Goal: Task Accomplishment & Management: Use online tool/utility

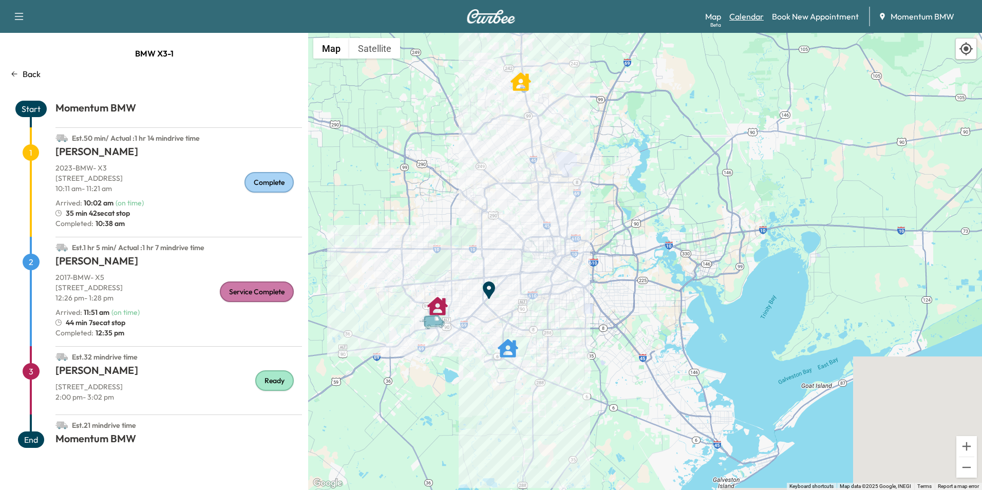
click at [746, 18] on link "Calendar" at bounding box center [746, 16] width 34 height 12
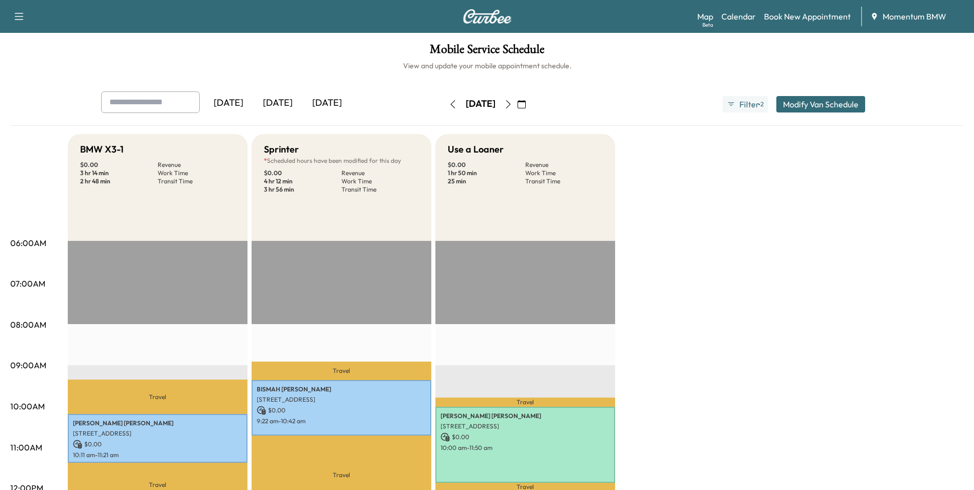
click at [513, 103] on icon "button" at bounding box center [508, 104] width 8 height 8
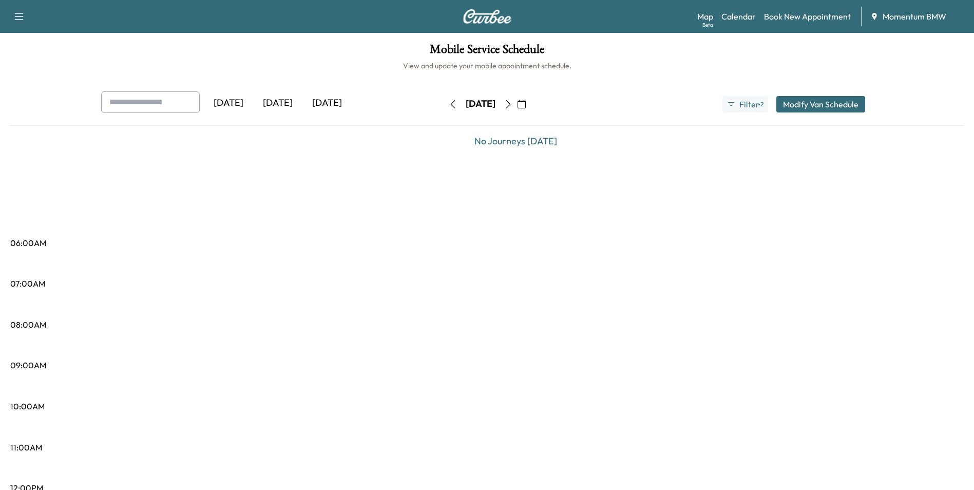
click at [513, 105] on icon "button" at bounding box center [508, 104] width 8 height 8
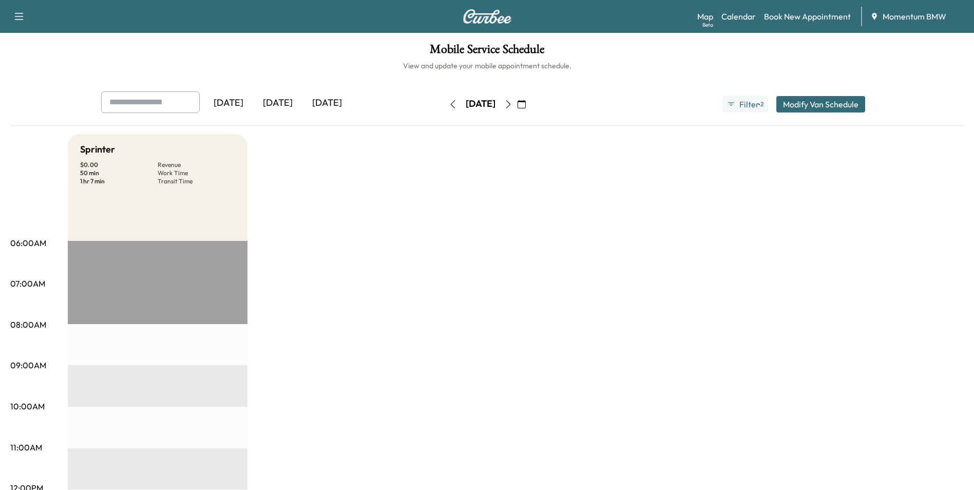
click at [510, 103] on icon "button" at bounding box center [508, 104] width 5 height 8
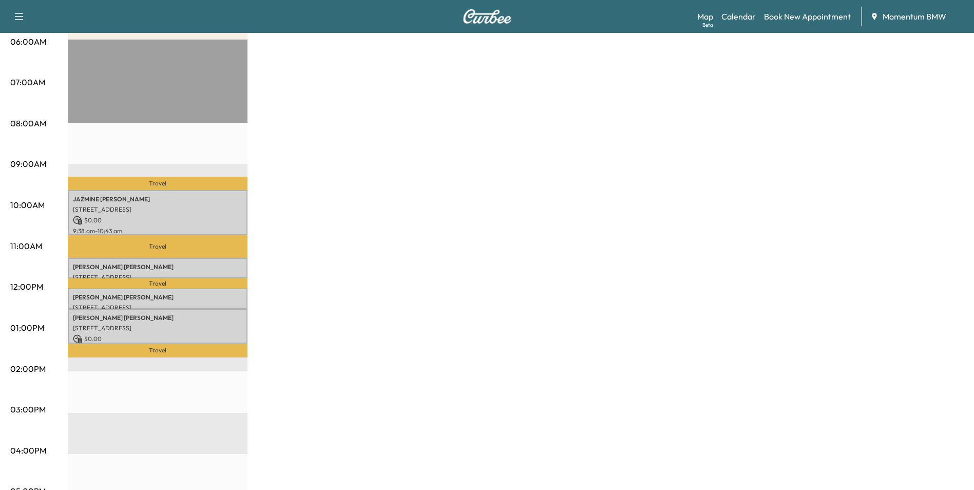
scroll to position [205, 0]
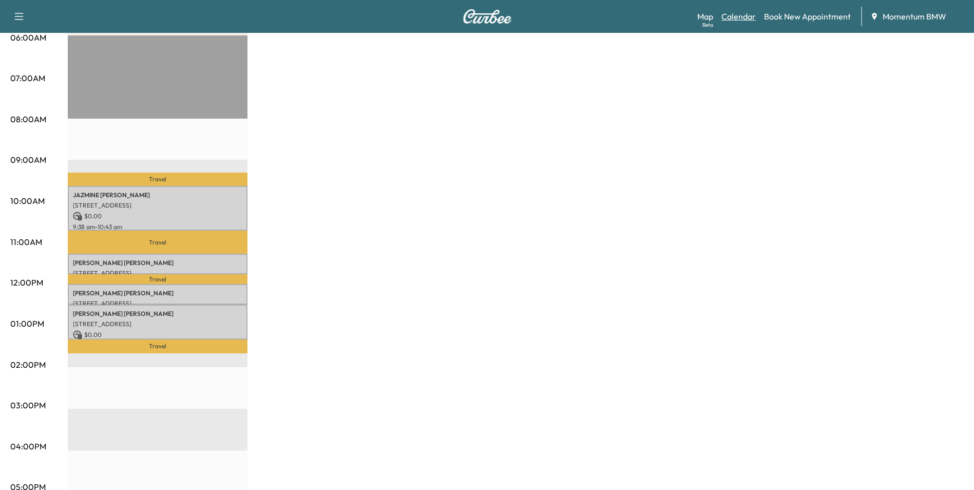
click at [736, 18] on link "Calendar" at bounding box center [739, 16] width 34 height 12
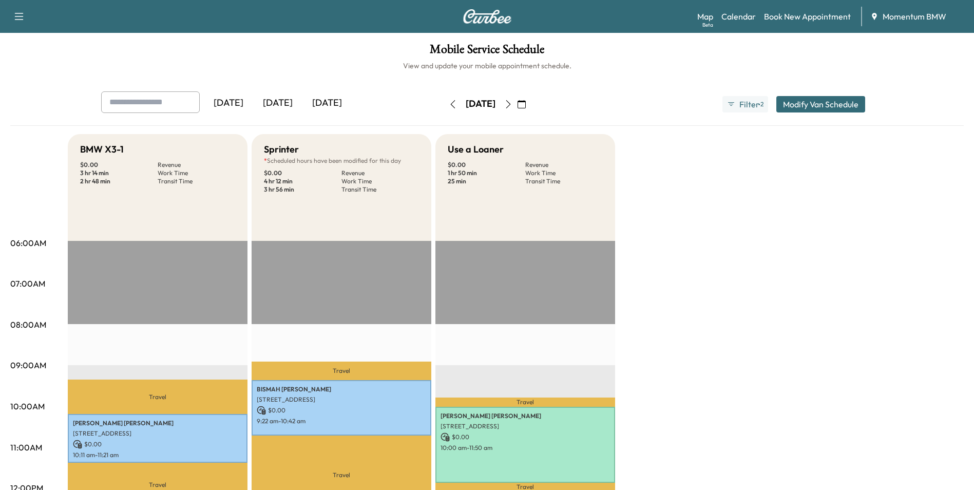
click at [526, 102] on icon "button" at bounding box center [522, 104] width 8 height 8
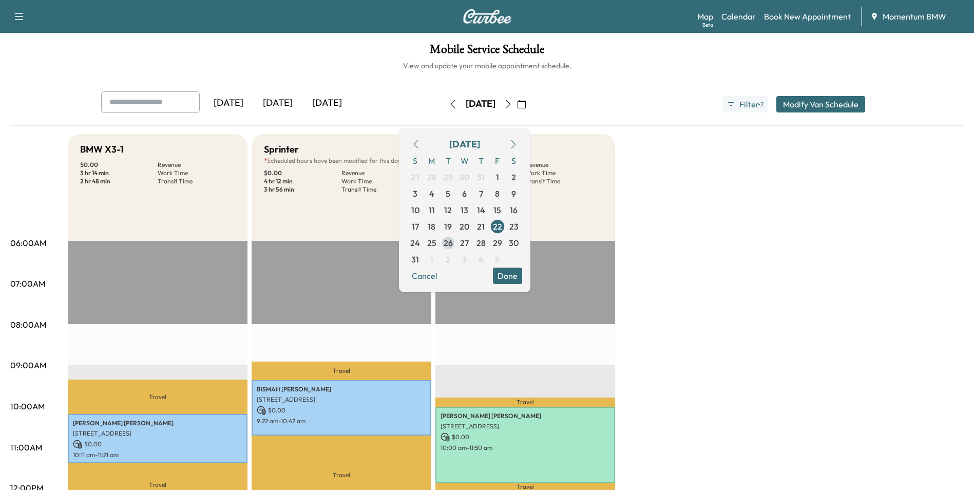
click at [453, 242] on span "26" at bounding box center [448, 243] width 9 height 12
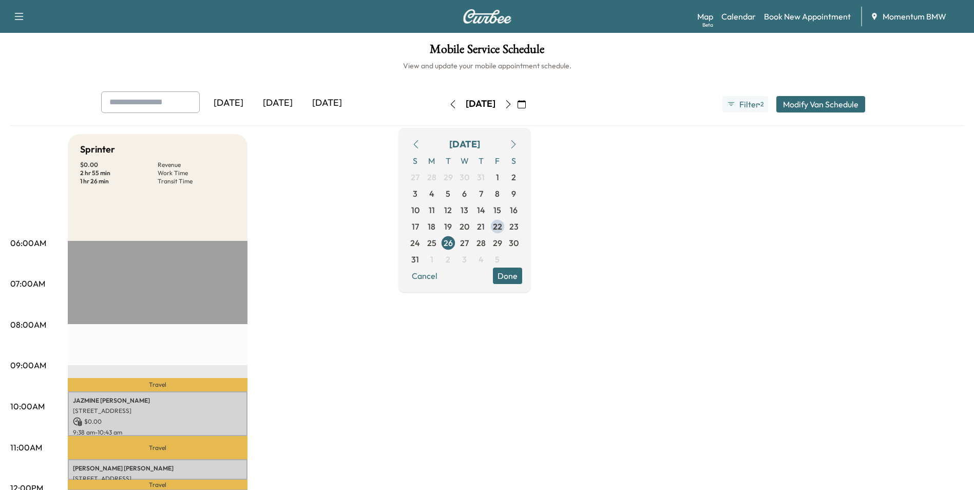
click at [522, 279] on button "Done" at bounding box center [507, 276] width 29 height 16
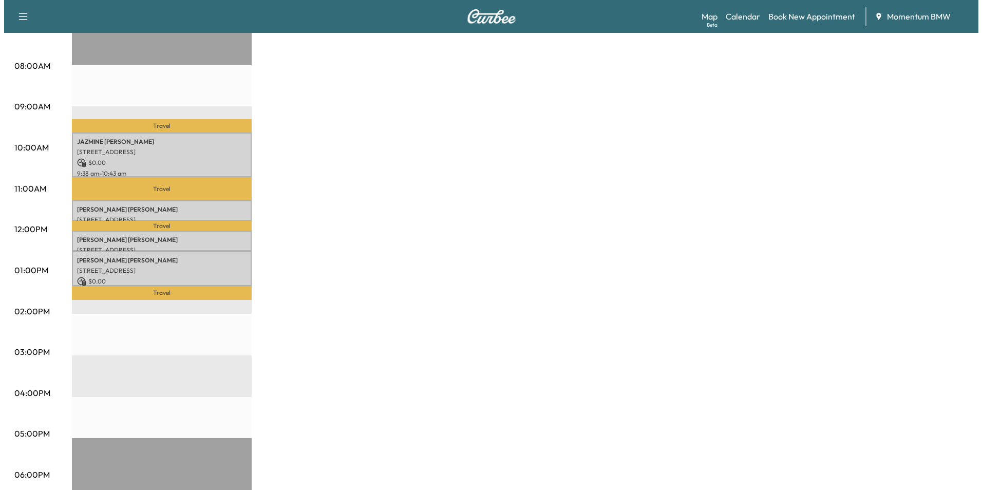
scroll to position [257, 0]
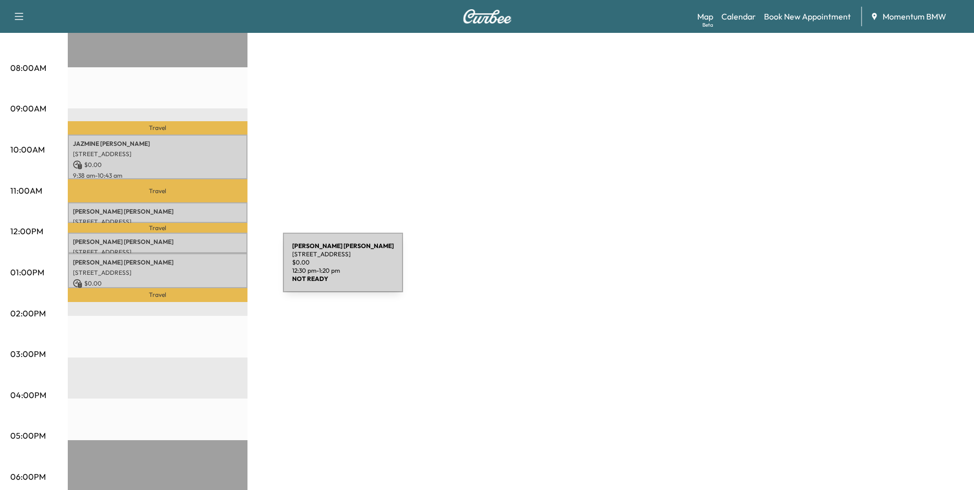
click at [206, 269] on p "[STREET_ADDRESS]" at bounding box center [157, 273] width 169 height 8
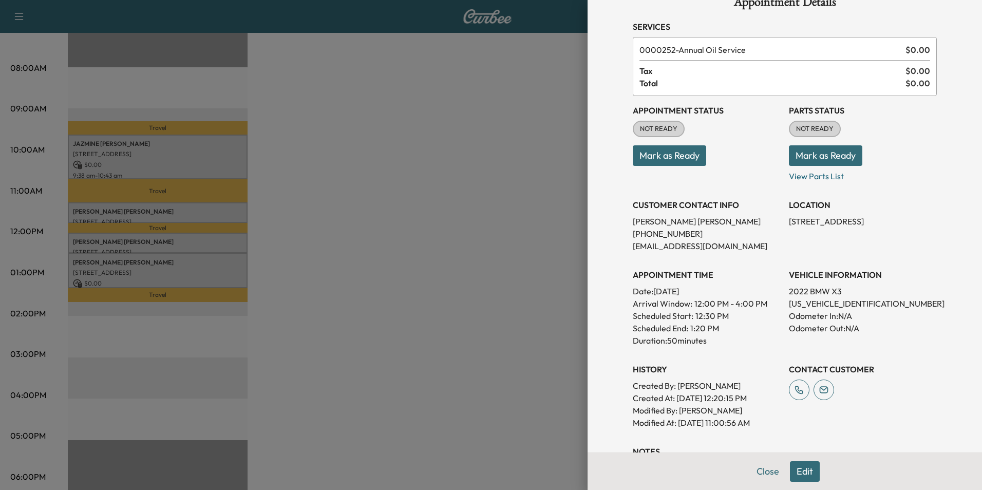
scroll to position [0, 0]
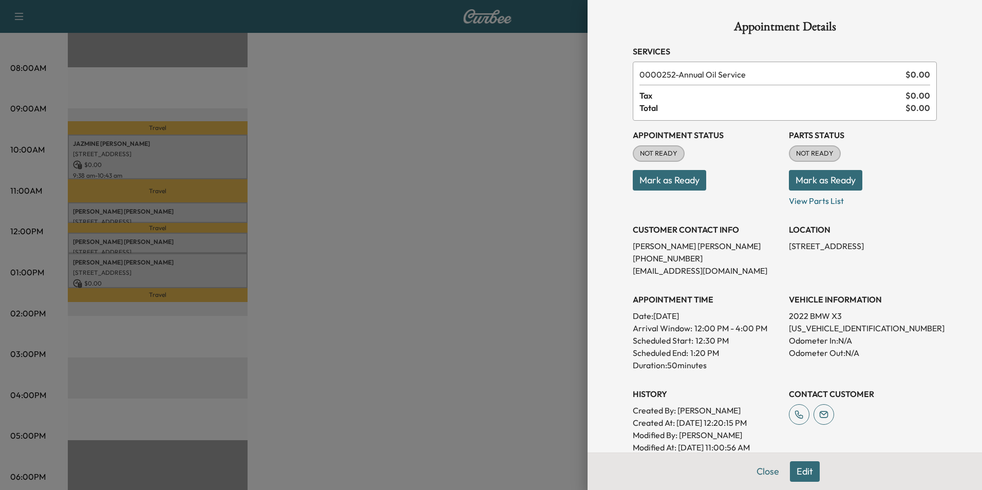
click at [196, 238] on div at bounding box center [491, 245] width 982 height 490
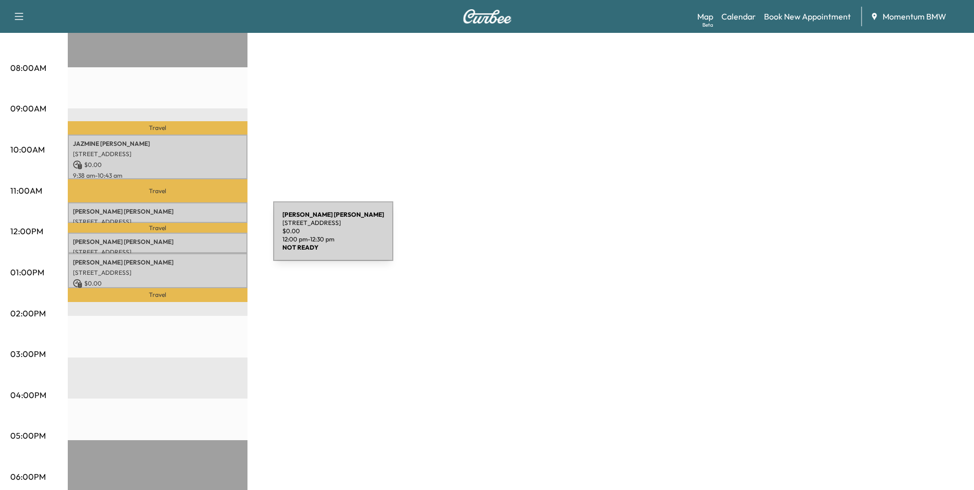
click at [196, 238] on p "[PERSON_NAME]" at bounding box center [157, 242] width 169 height 8
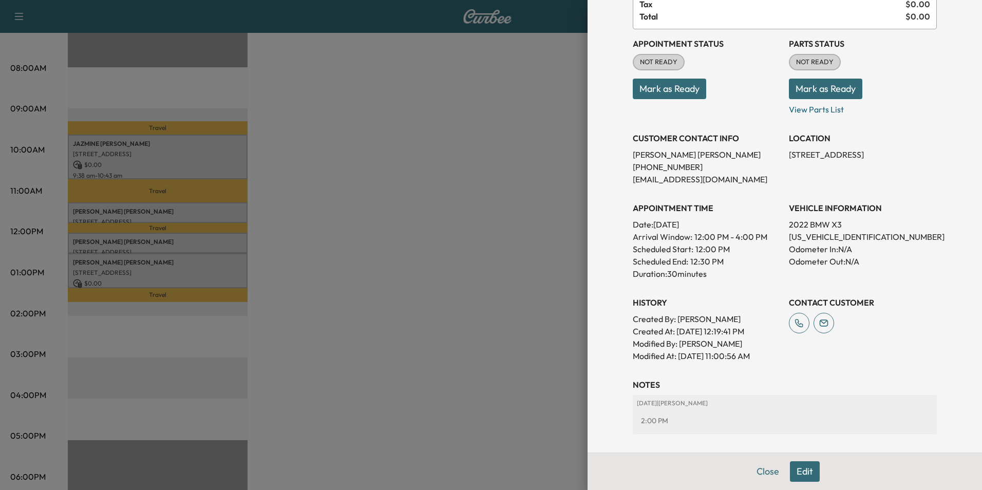
scroll to position [143, 0]
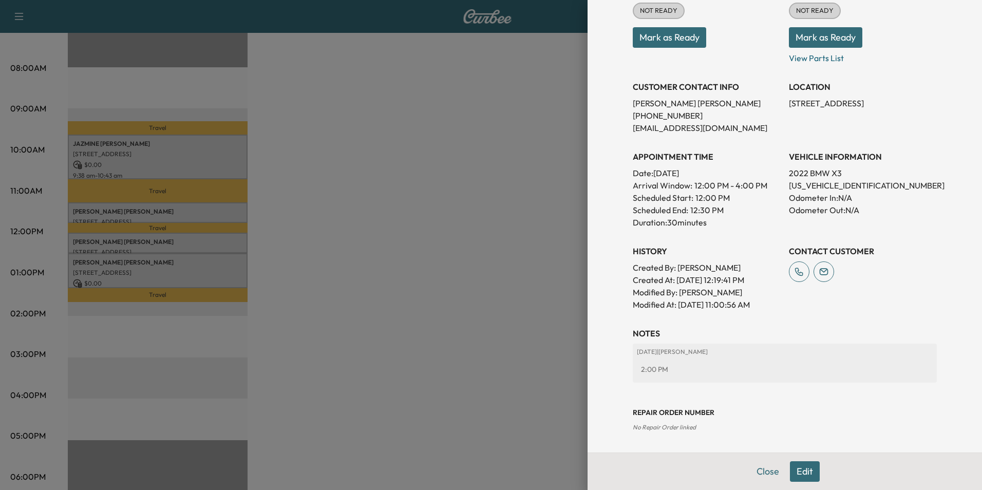
click at [221, 268] on div at bounding box center [491, 245] width 982 height 490
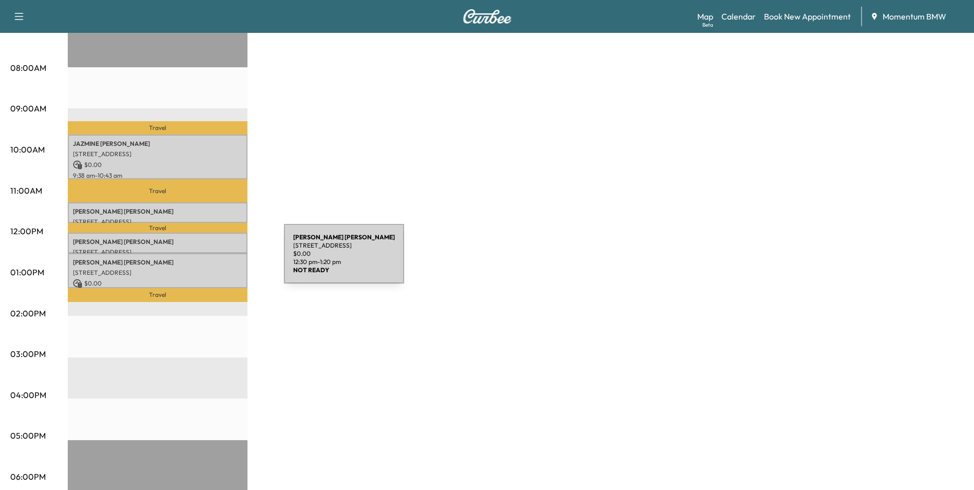
click at [207, 260] on p "[PERSON_NAME]" at bounding box center [157, 262] width 169 height 8
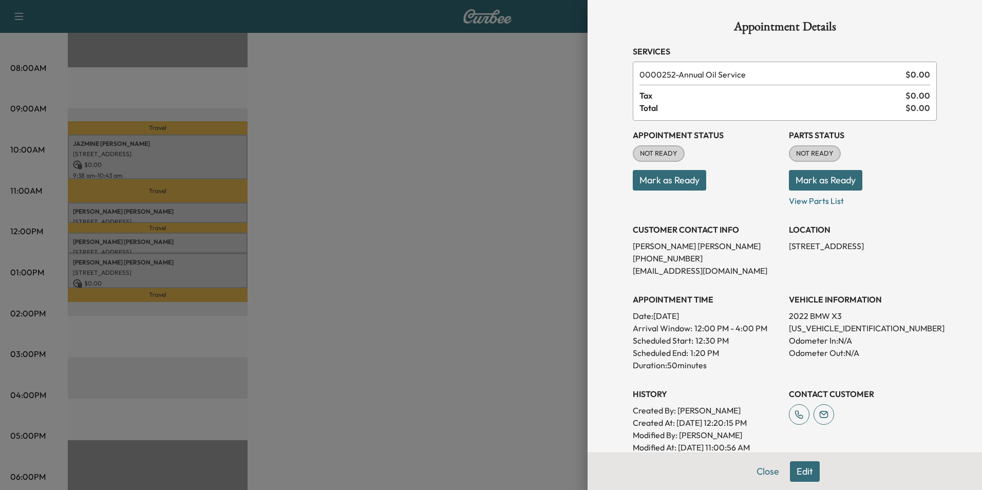
click at [222, 240] on div at bounding box center [491, 245] width 982 height 490
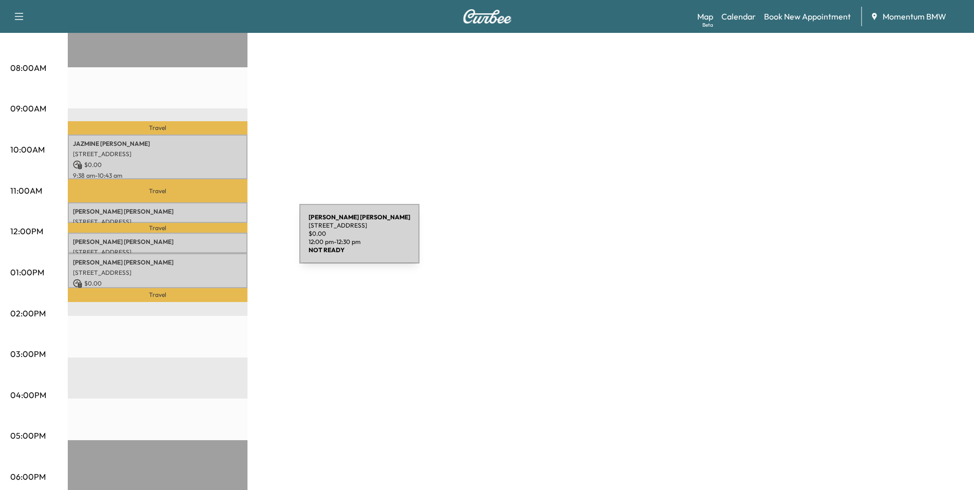
click at [222, 240] on p "[PERSON_NAME]" at bounding box center [157, 242] width 169 height 8
